Goal: Download file/media

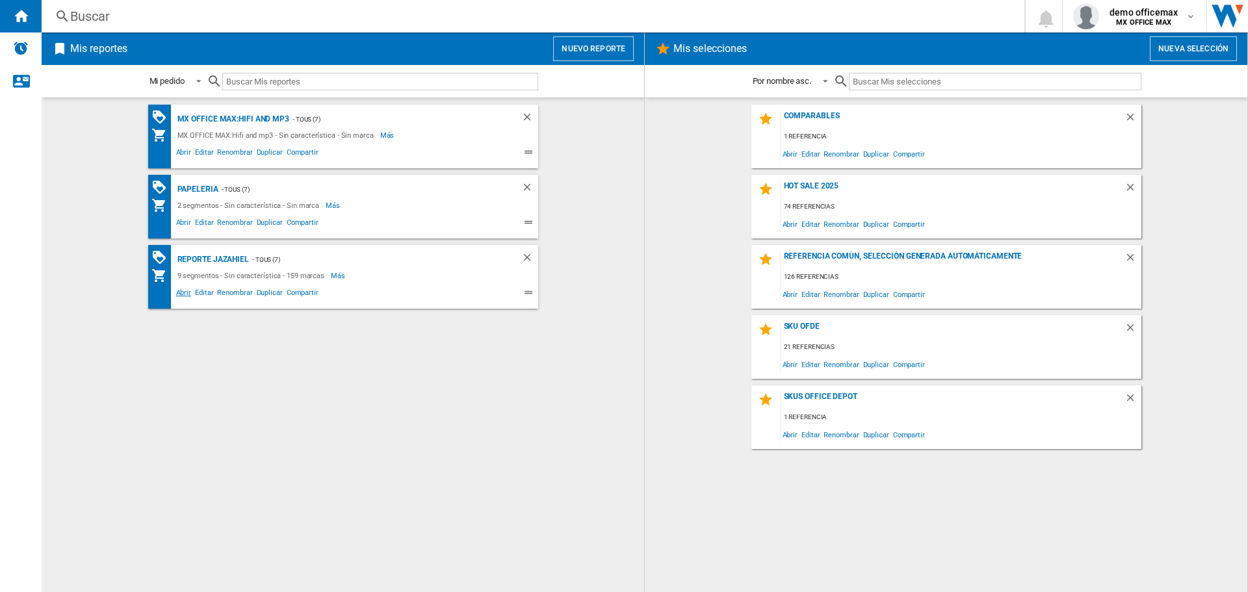
click at [184, 289] on span "Abrir" at bounding box center [184, 295] width 20 height 16
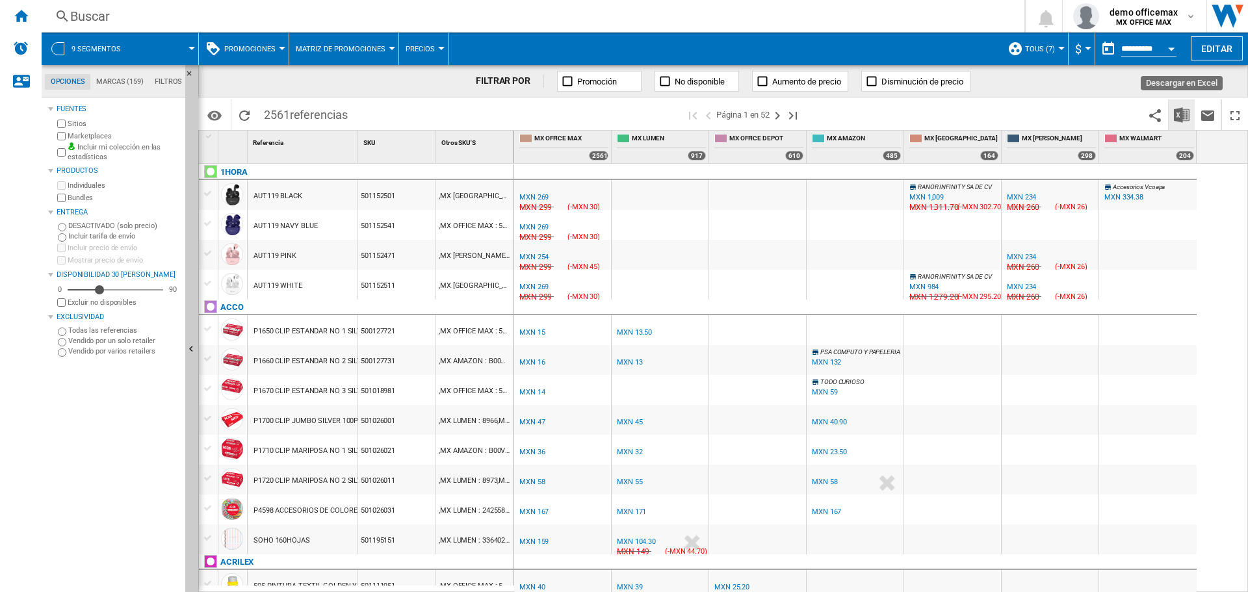
click at [1173, 112] on button "Descargar en Excel" at bounding box center [1182, 114] width 26 height 31
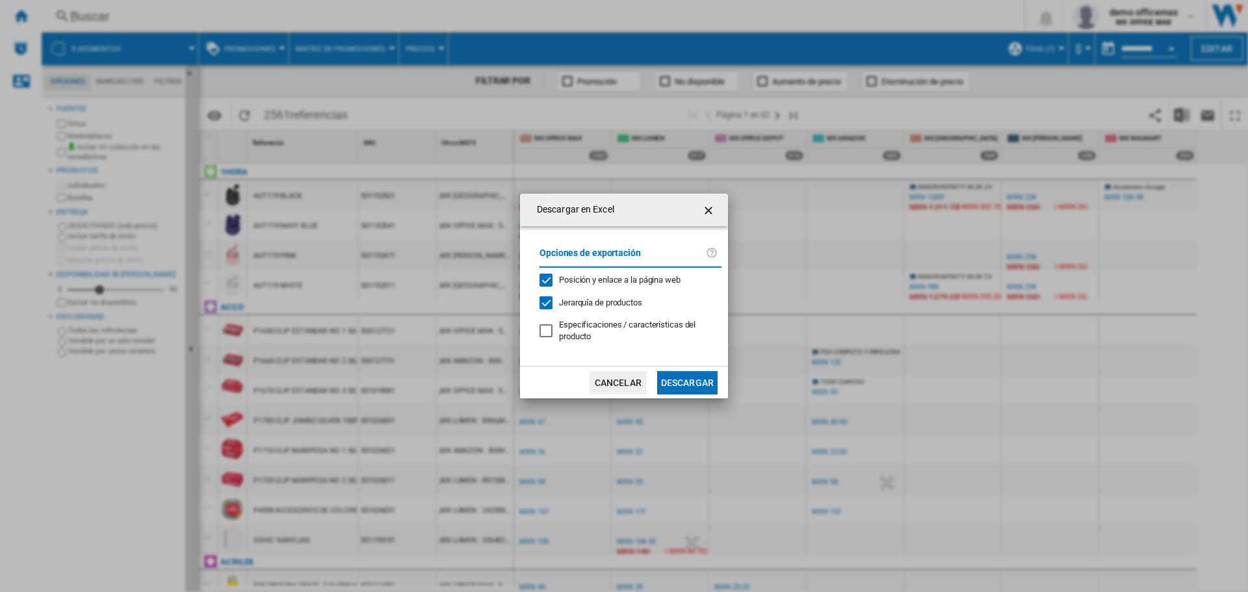
click at [705, 386] on button "Descargar" at bounding box center [687, 382] width 60 height 23
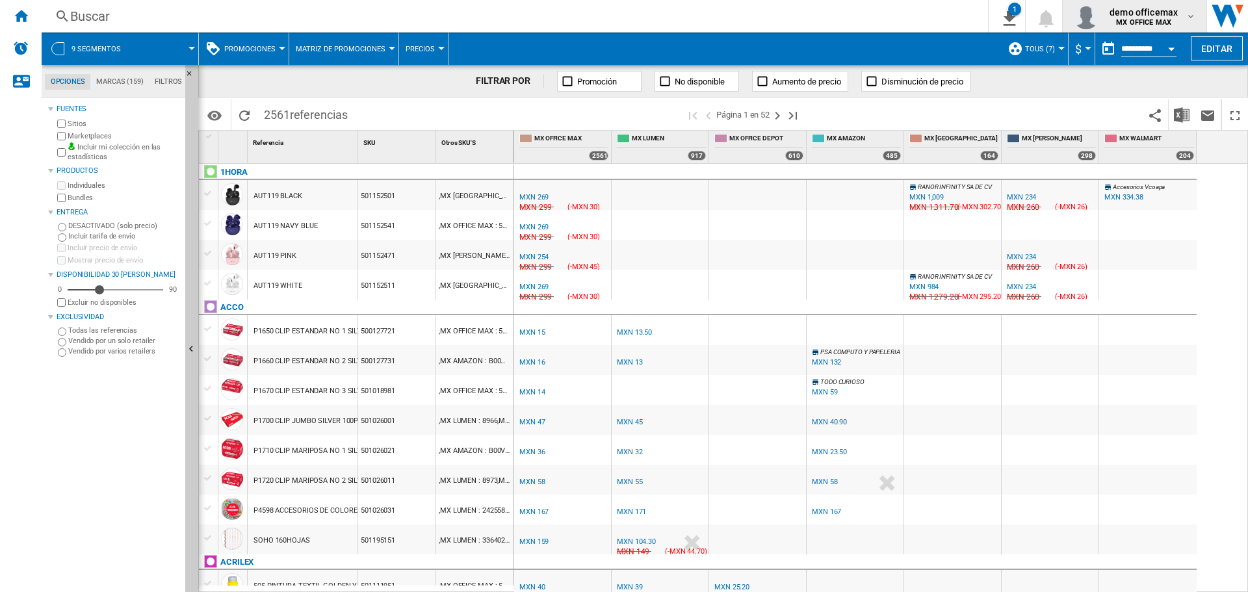
click at [1146, 16] on span "demo officemax" at bounding box center [1144, 12] width 68 height 13
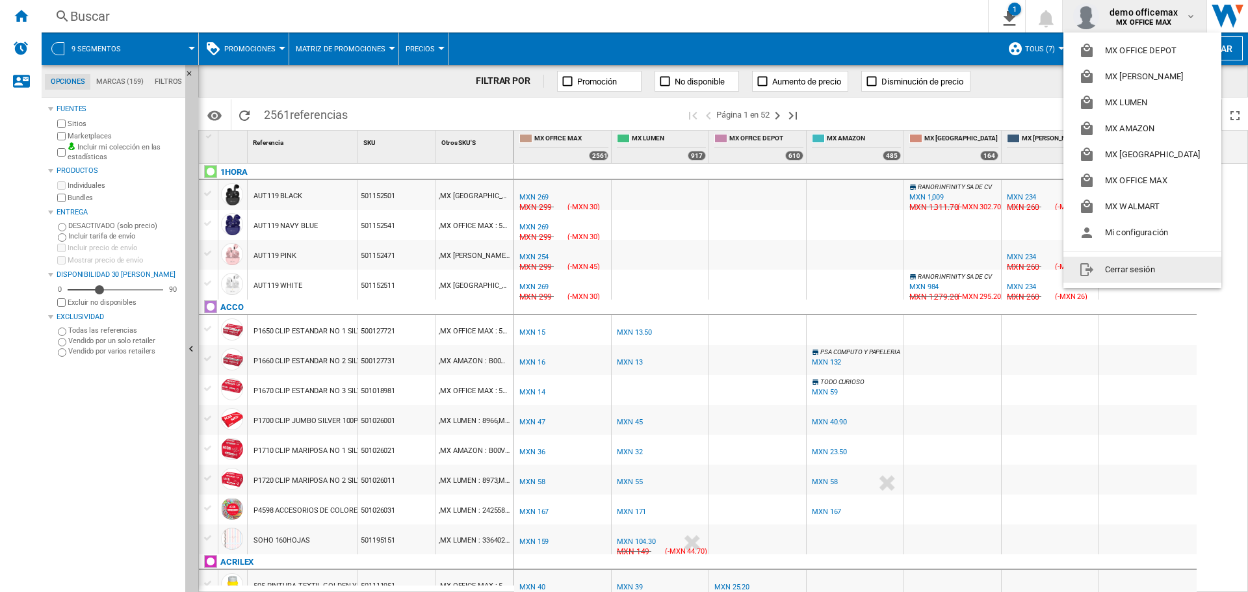
click at [1114, 268] on button "Cerrar sesión" at bounding box center [1142, 270] width 158 height 26
